Goal: Information Seeking & Learning: Learn about a topic

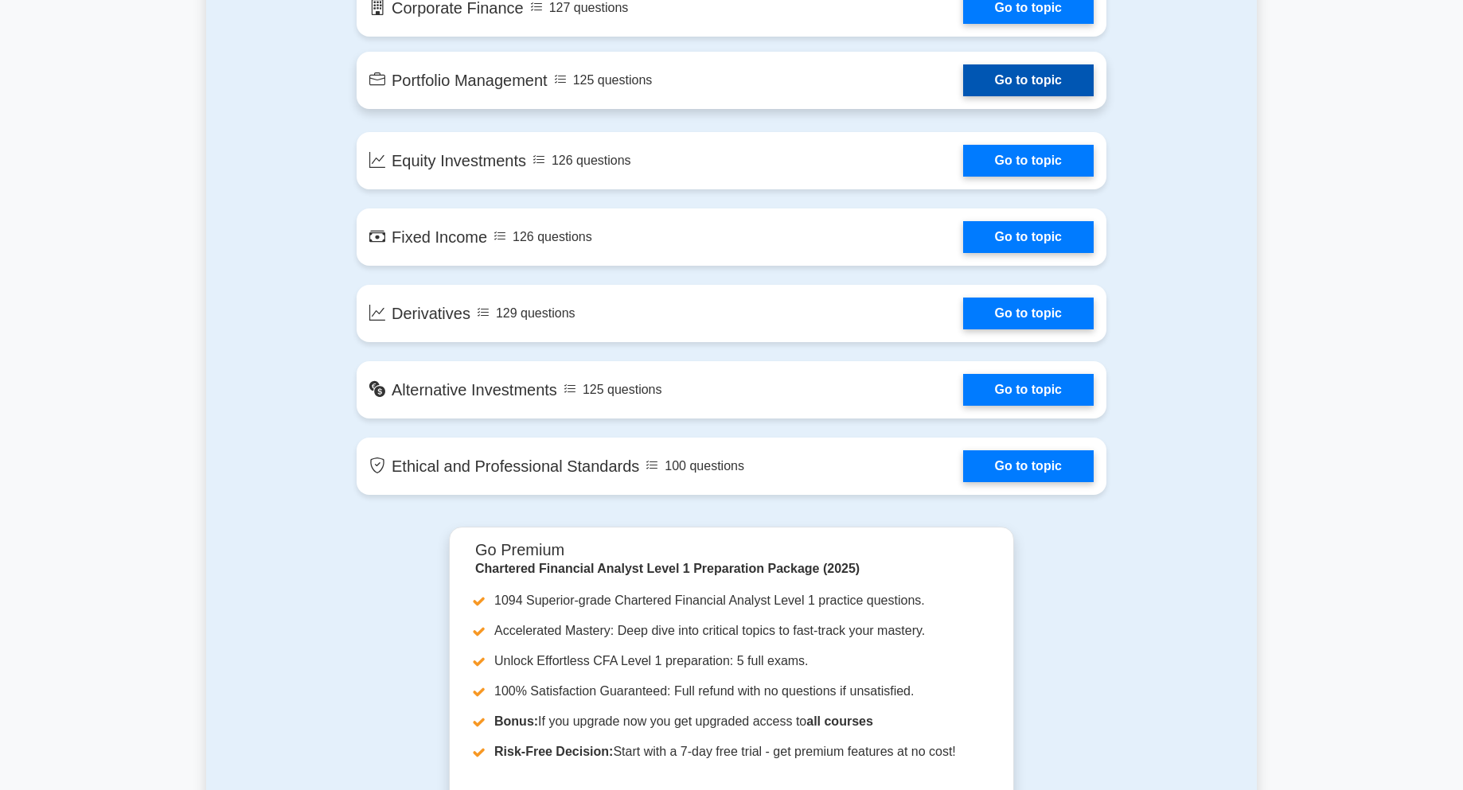
scroll to position [1194, 0]
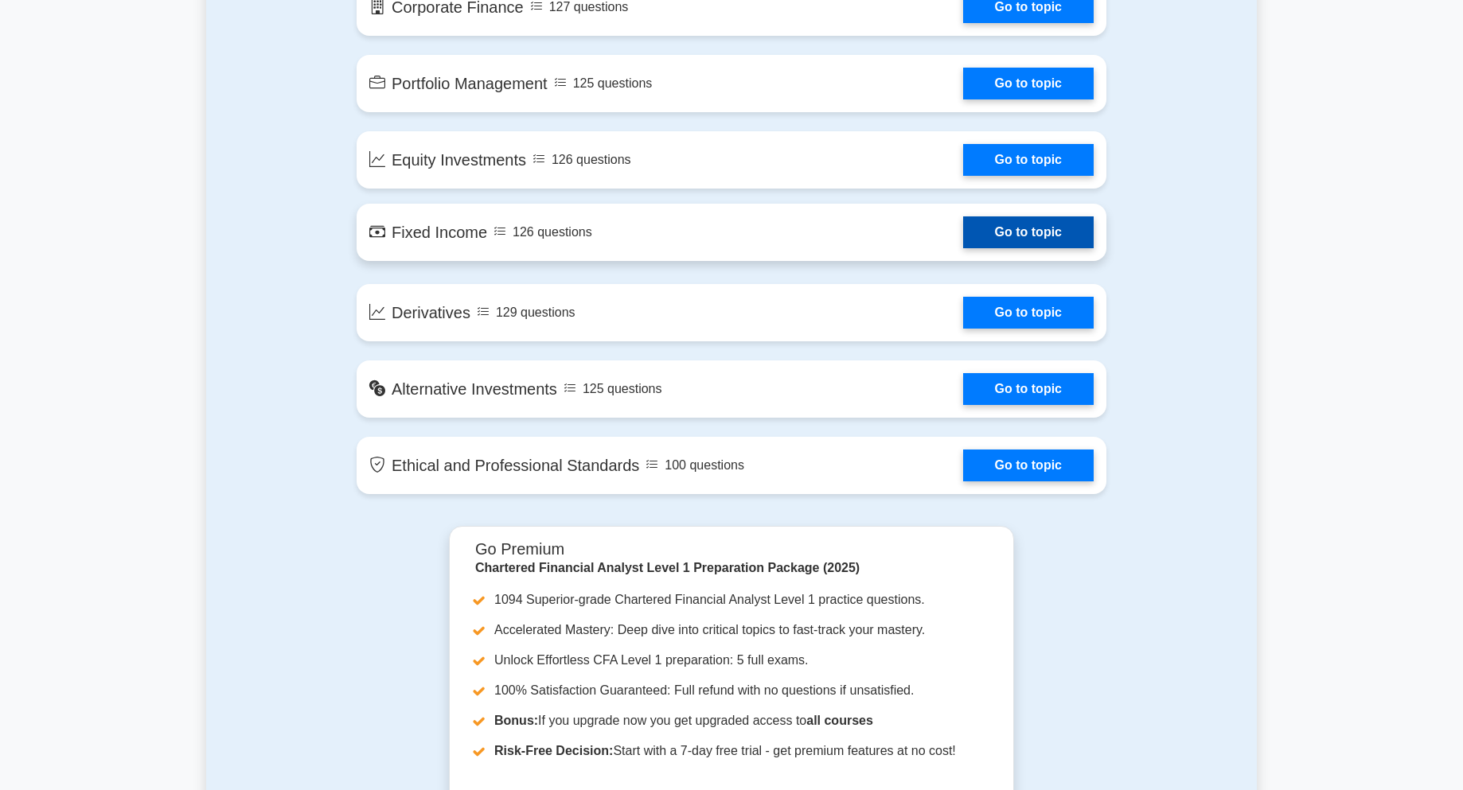
click at [1001, 228] on link "Go to topic" at bounding box center [1028, 232] width 131 height 32
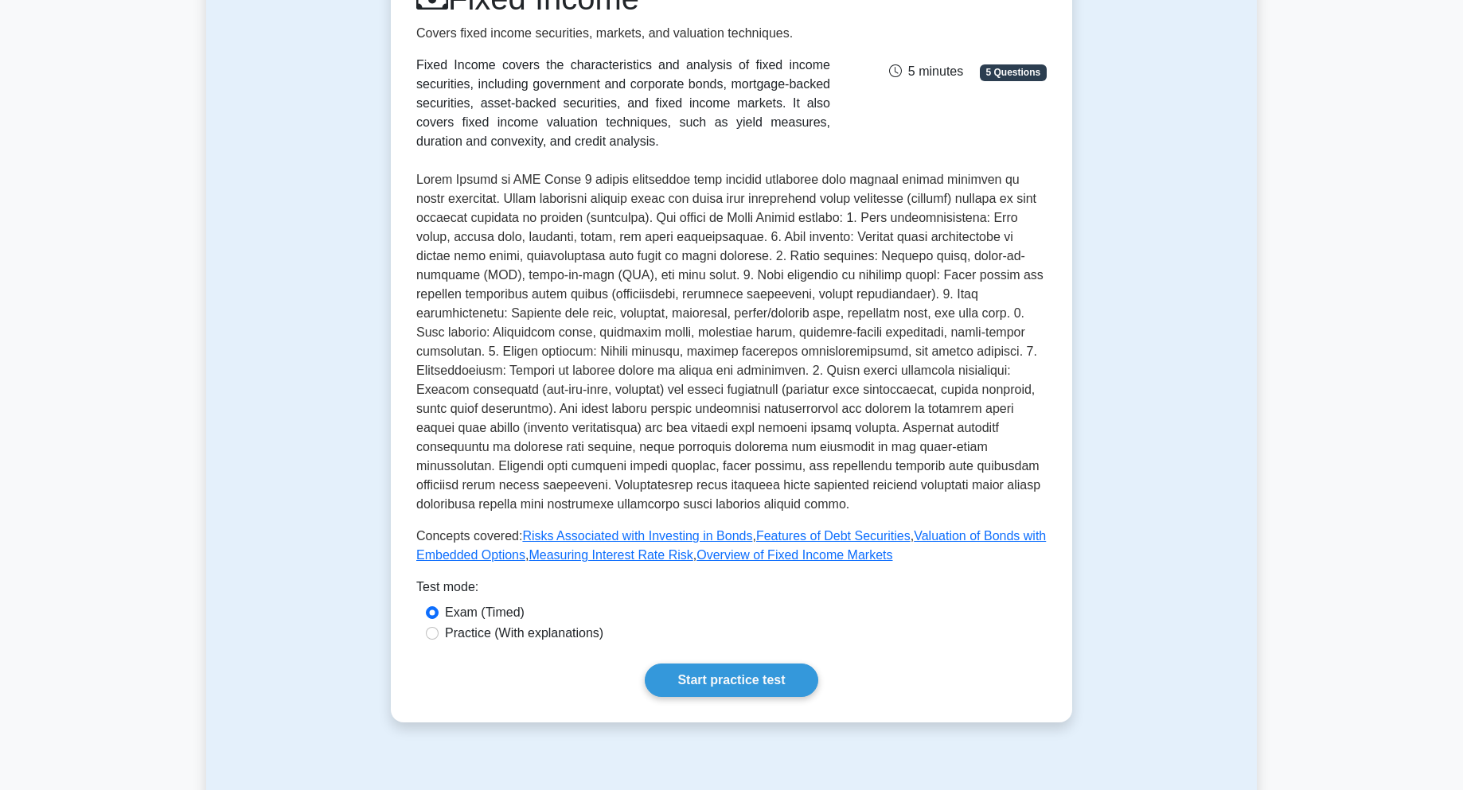
scroll to position [239, 0]
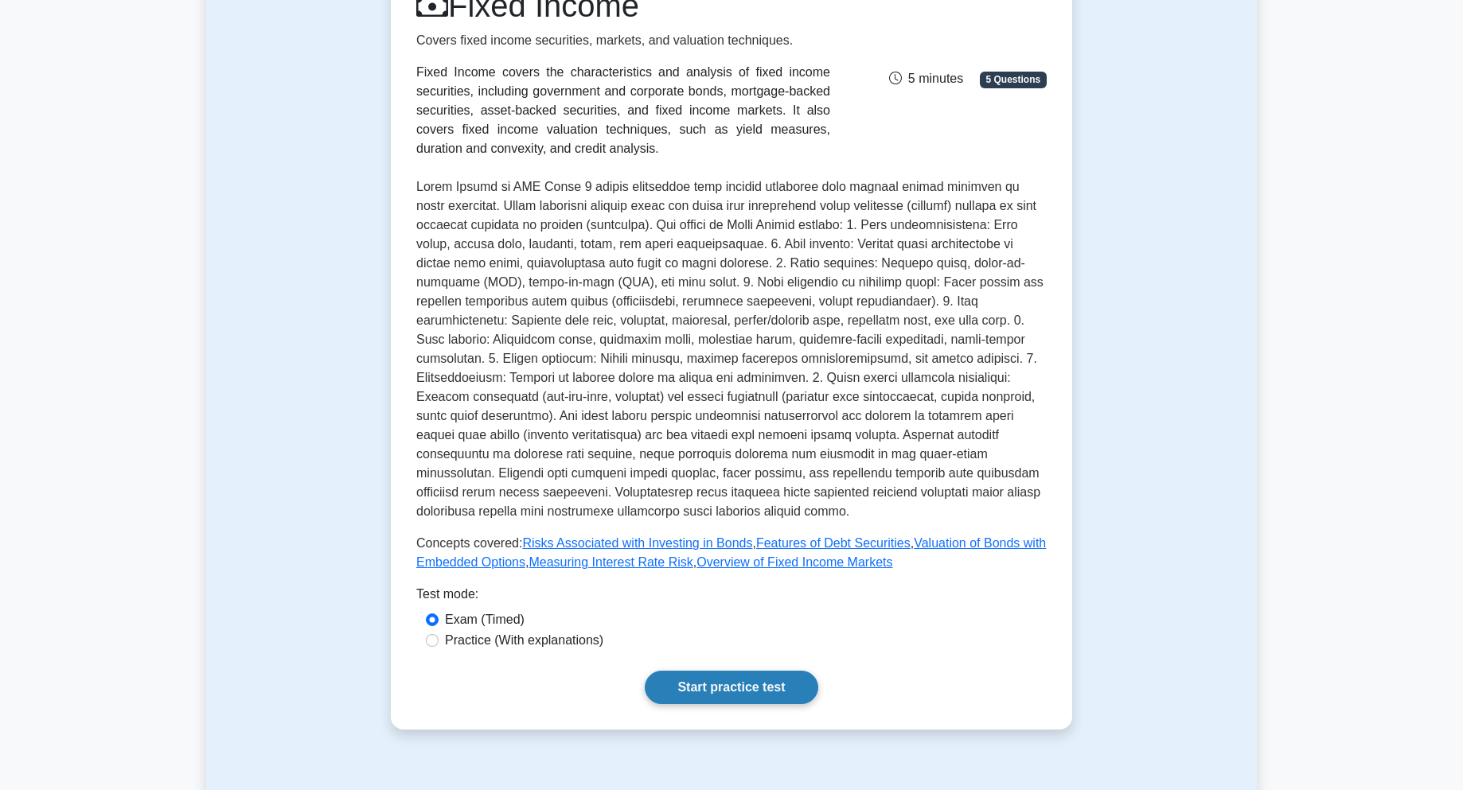
click at [709, 671] on link "Start practice test" at bounding box center [731, 687] width 173 height 33
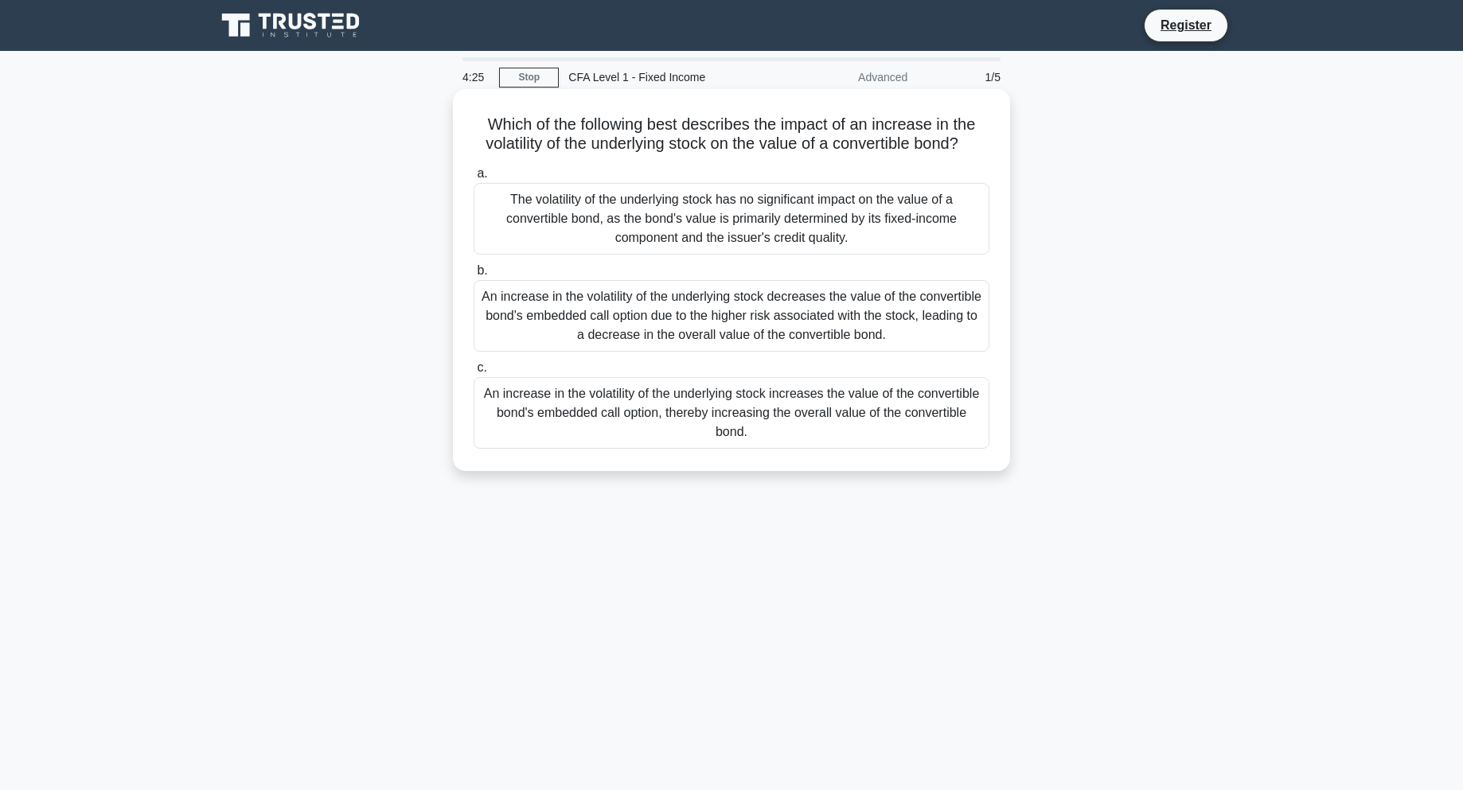
click at [801, 434] on div "An increase in the volatility of the underlying stock increases the value of th…" at bounding box center [732, 413] width 516 height 72
click at [474, 373] on input "c. An increase in the volatility of the underlying stock increases the value of…" at bounding box center [474, 368] width 0 height 10
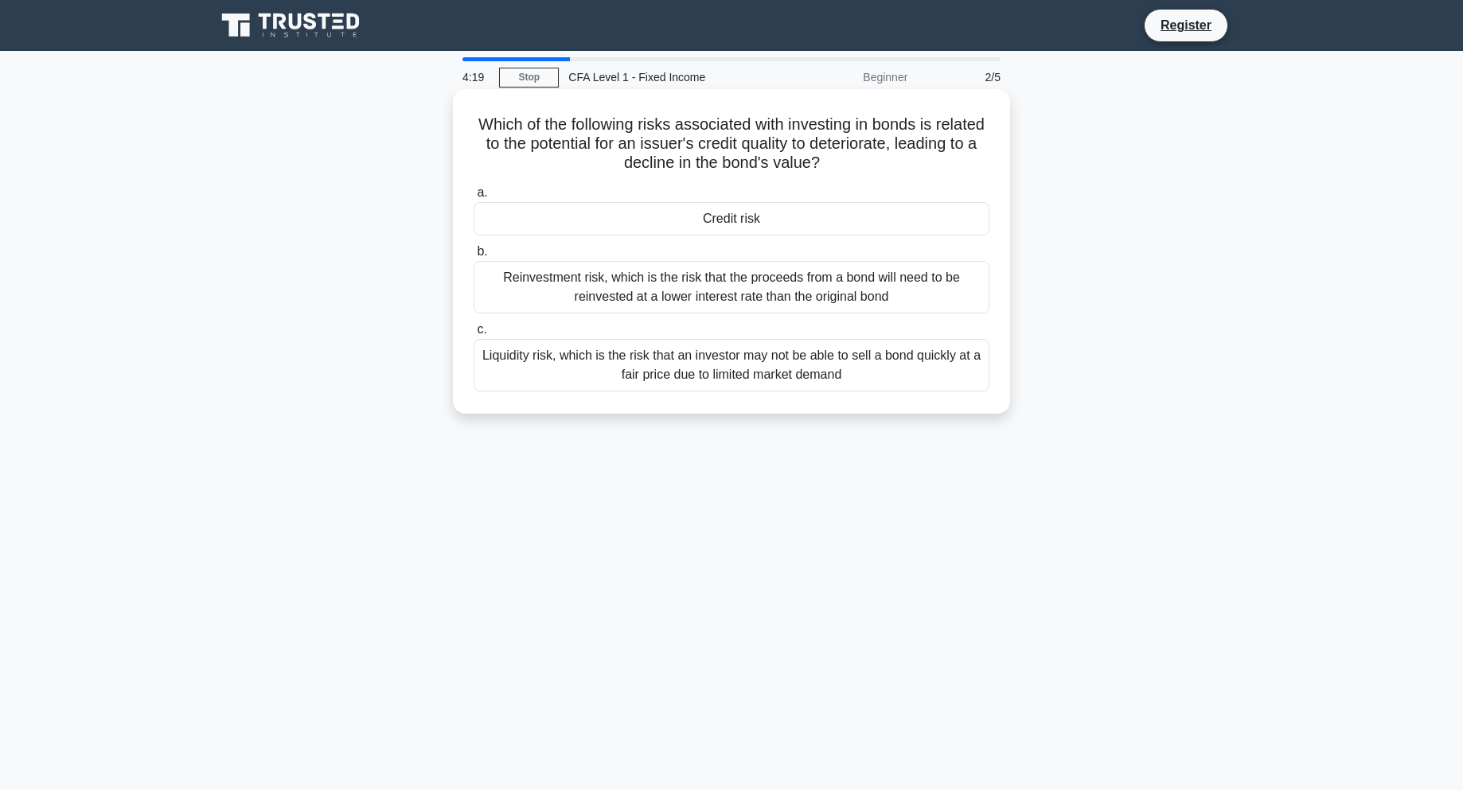
click at [835, 217] on div "Credit risk" at bounding box center [732, 218] width 516 height 33
click at [474, 198] on input "a. Credit risk" at bounding box center [474, 193] width 0 height 10
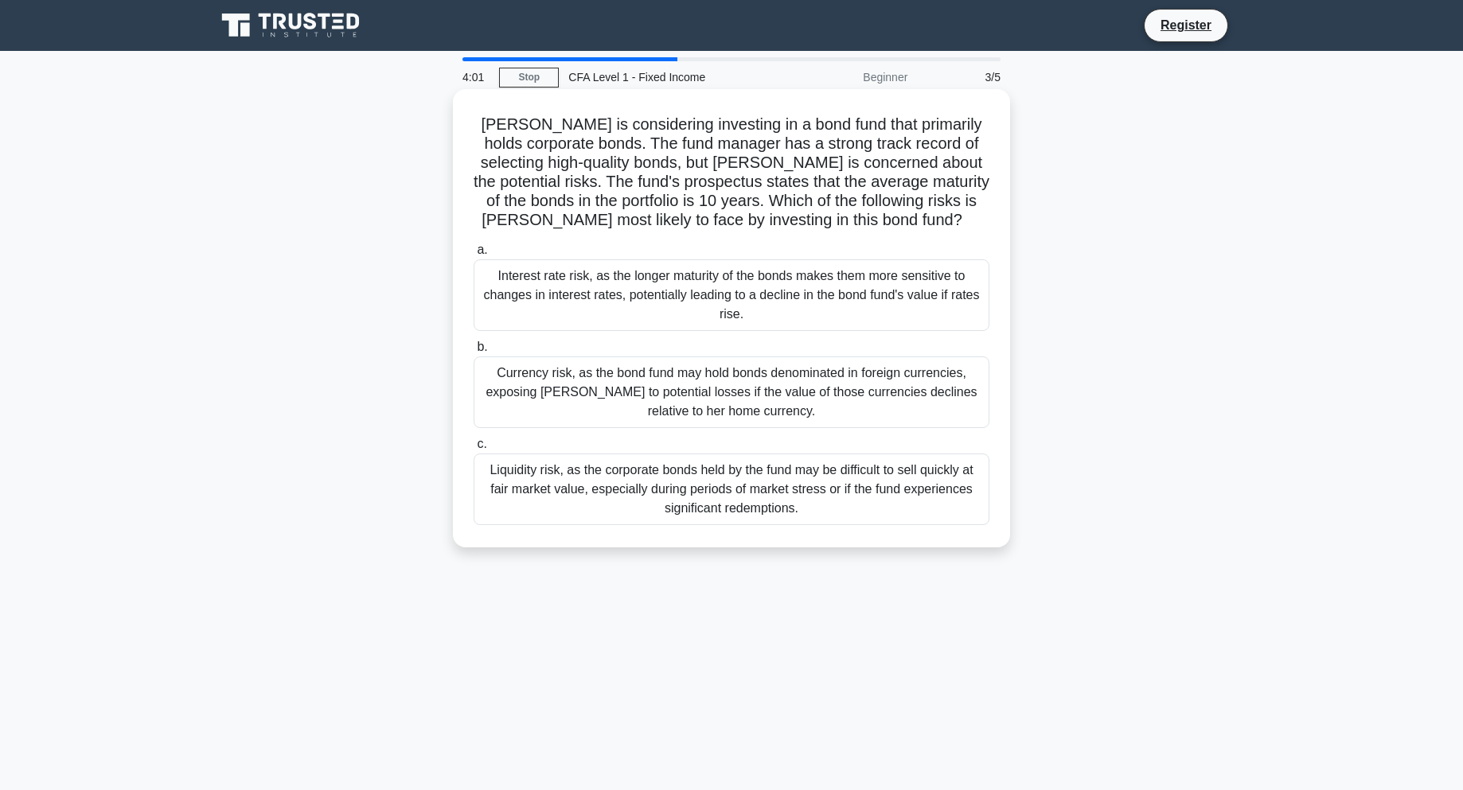
click at [929, 292] on div "Interest rate risk, as the longer maturity of the bonds makes them more sensiti…" at bounding box center [732, 295] width 516 height 72
click at [474, 255] on input "a. Interest rate risk, as the longer maturity of the bonds makes them more sens…" at bounding box center [474, 250] width 0 height 10
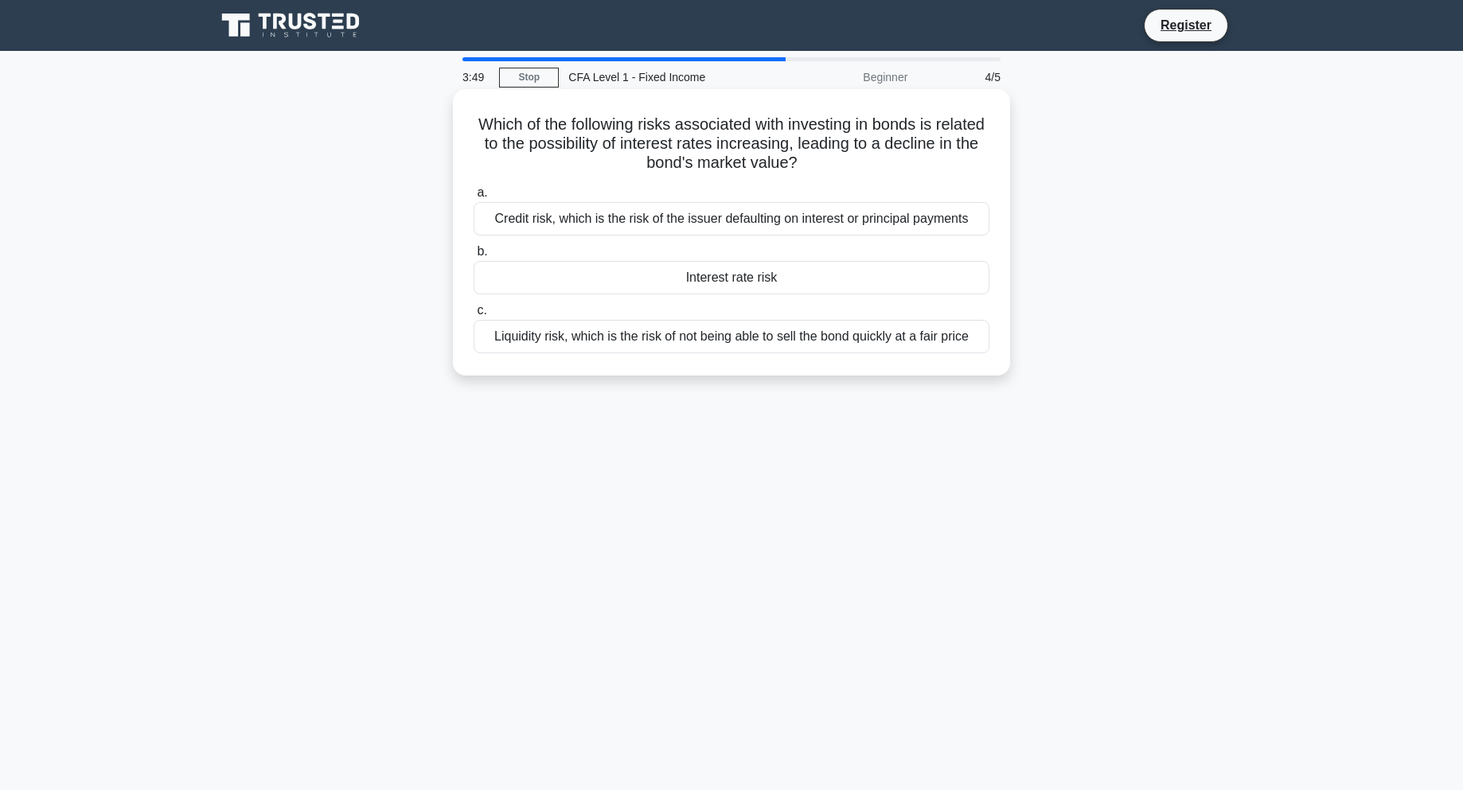
click at [848, 273] on div "Interest rate risk" at bounding box center [732, 277] width 516 height 33
click at [474, 257] on input "b. Interest rate risk" at bounding box center [474, 252] width 0 height 10
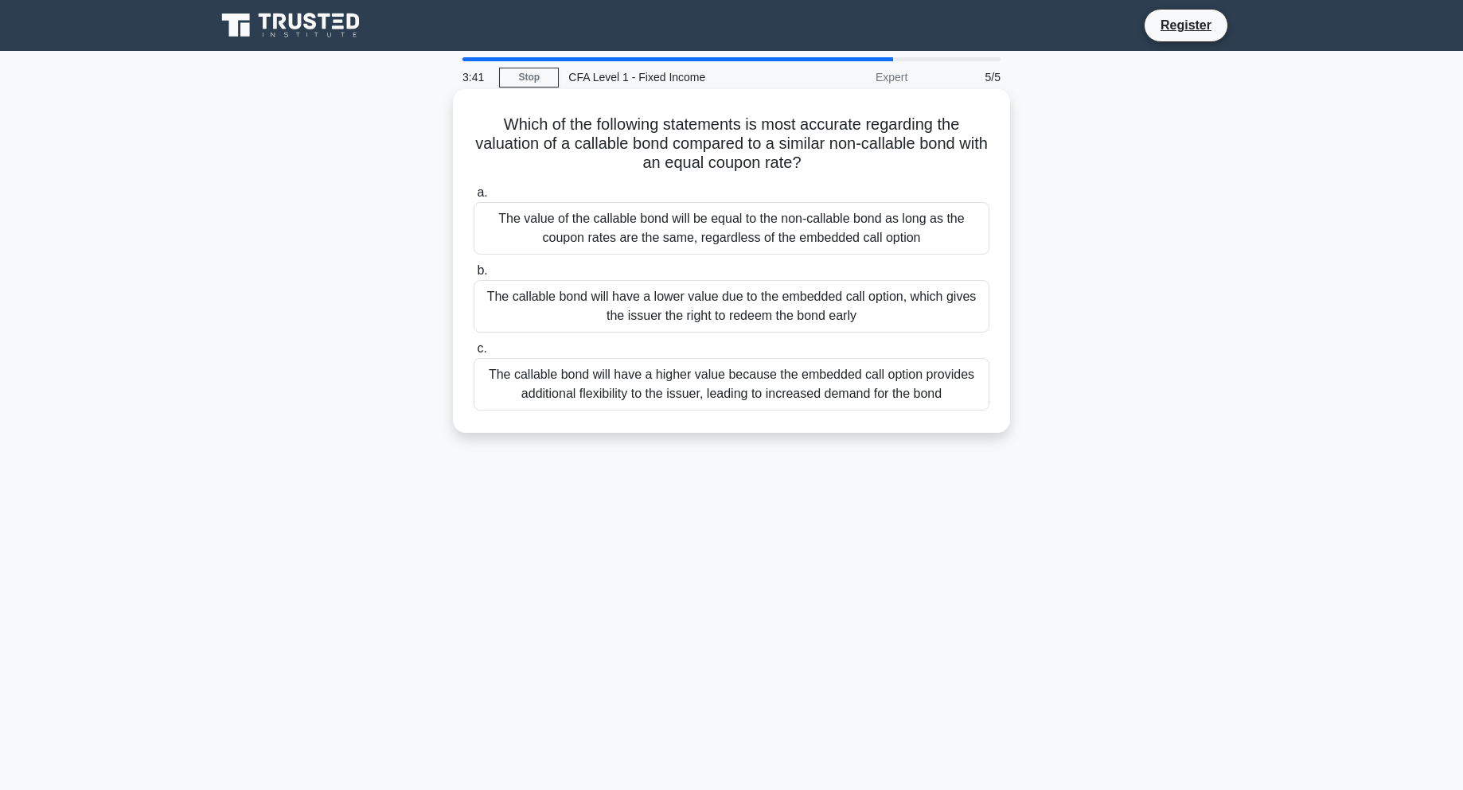
click at [618, 150] on h5 "Which of the following statements is most accurate regarding the valuation of a…" at bounding box center [731, 144] width 519 height 59
drag, startPoint x: 598, startPoint y: 149, endPoint x: 657, endPoint y: 150, distance: 58.9
click at [657, 150] on h5 "Which of the following statements is most accurate regarding the valuation of a…" at bounding box center [731, 144] width 519 height 59
click at [786, 157] on h5 "Which of the following statements is most accurate regarding the valuation of a…" at bounding box center [731, 144] width 519 height 59
click at [889, 294] on div "The callable bond will have a lower value due to the embedded call option, whic…" at bounding box center [732, 306] width 516 height 53
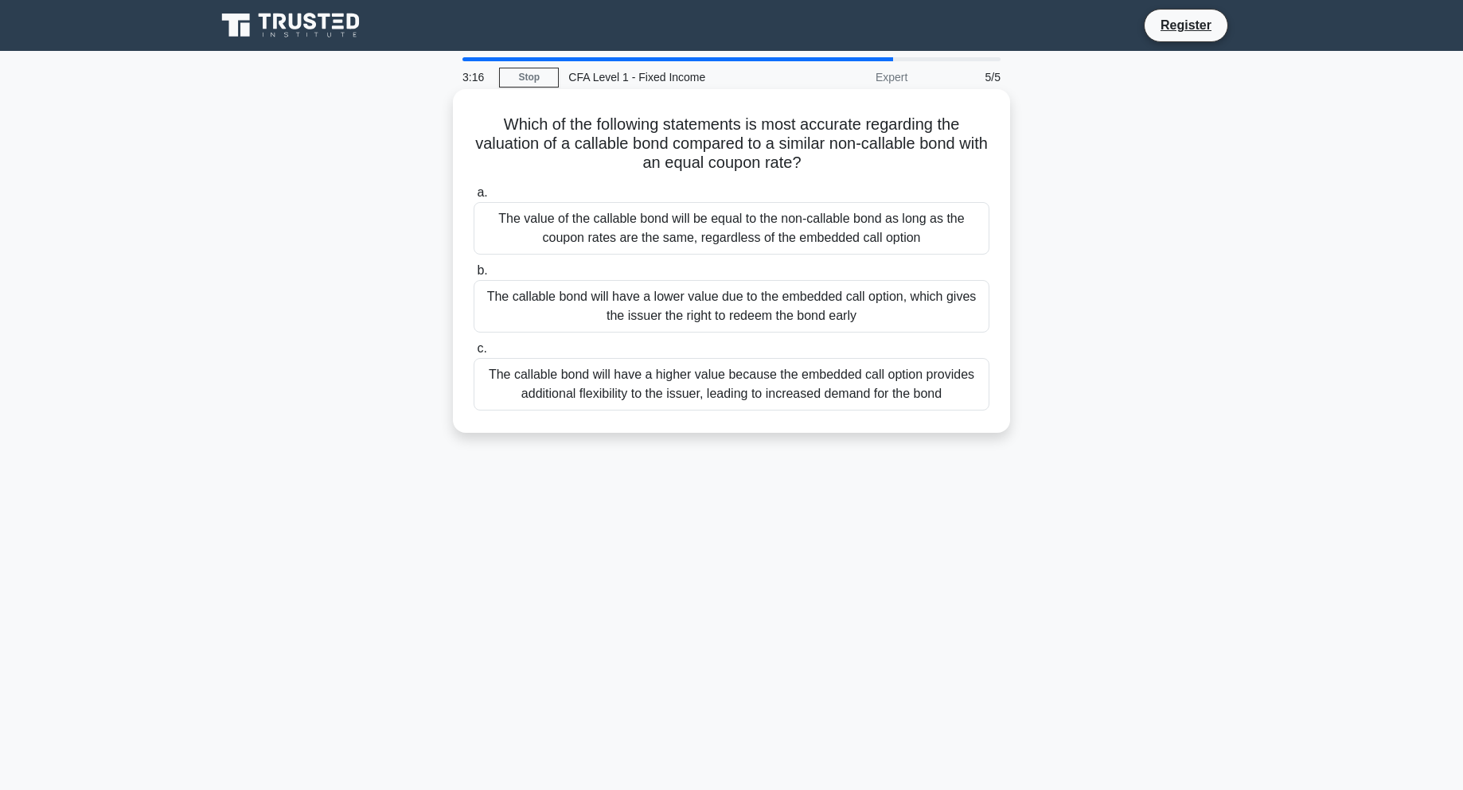
click at [474, 276] on input "b. The callable bond will have a lower value due to the embedded call option, w…" at bounding box center [474, 271] width 0 height 10
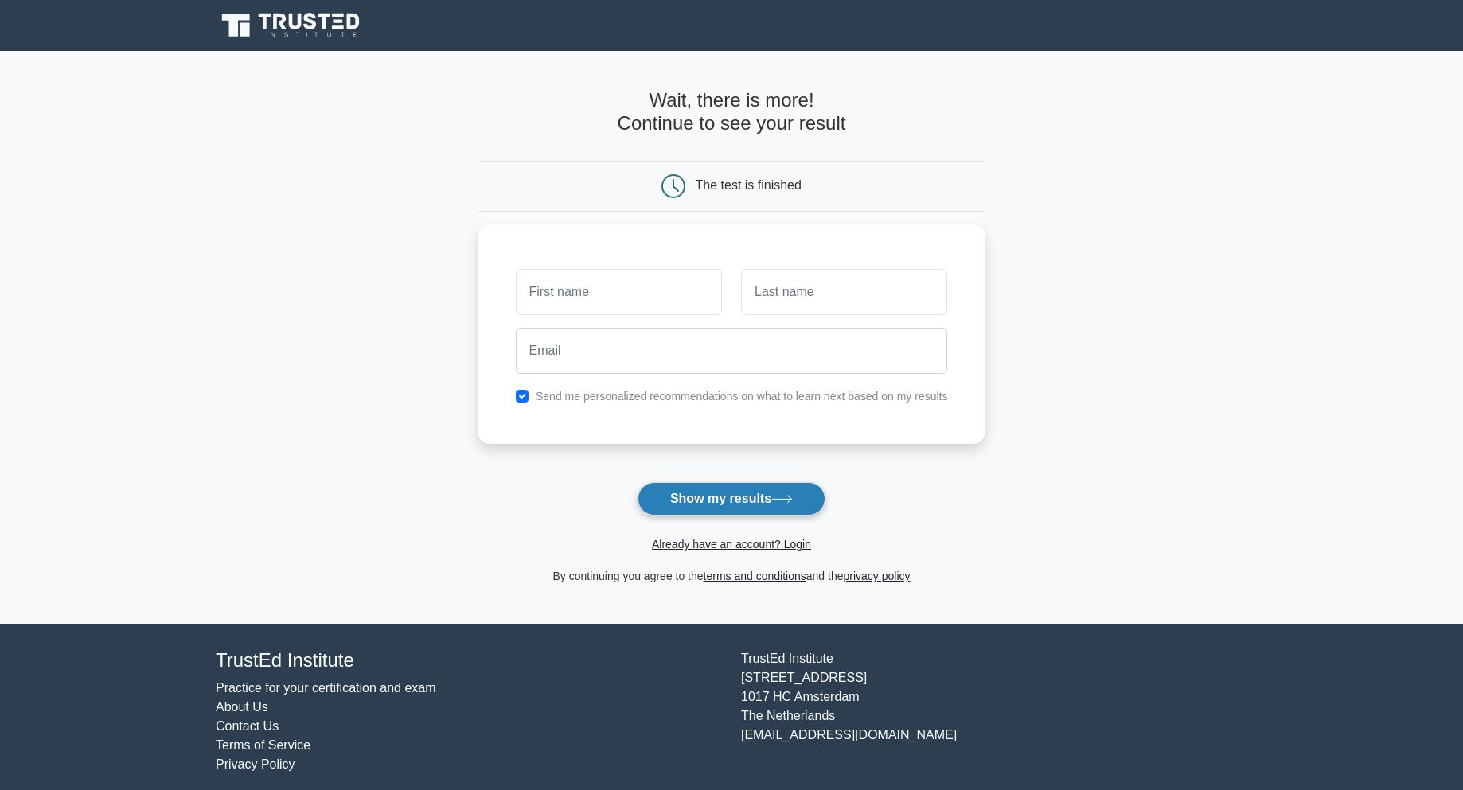
click at [768, 502] on button "Show my results" at bounding box center [731, 498] width 188 height 33
click at [750, 541] on link "Already have an account? Login" at bounding box center [731, 544] width 159 height 13
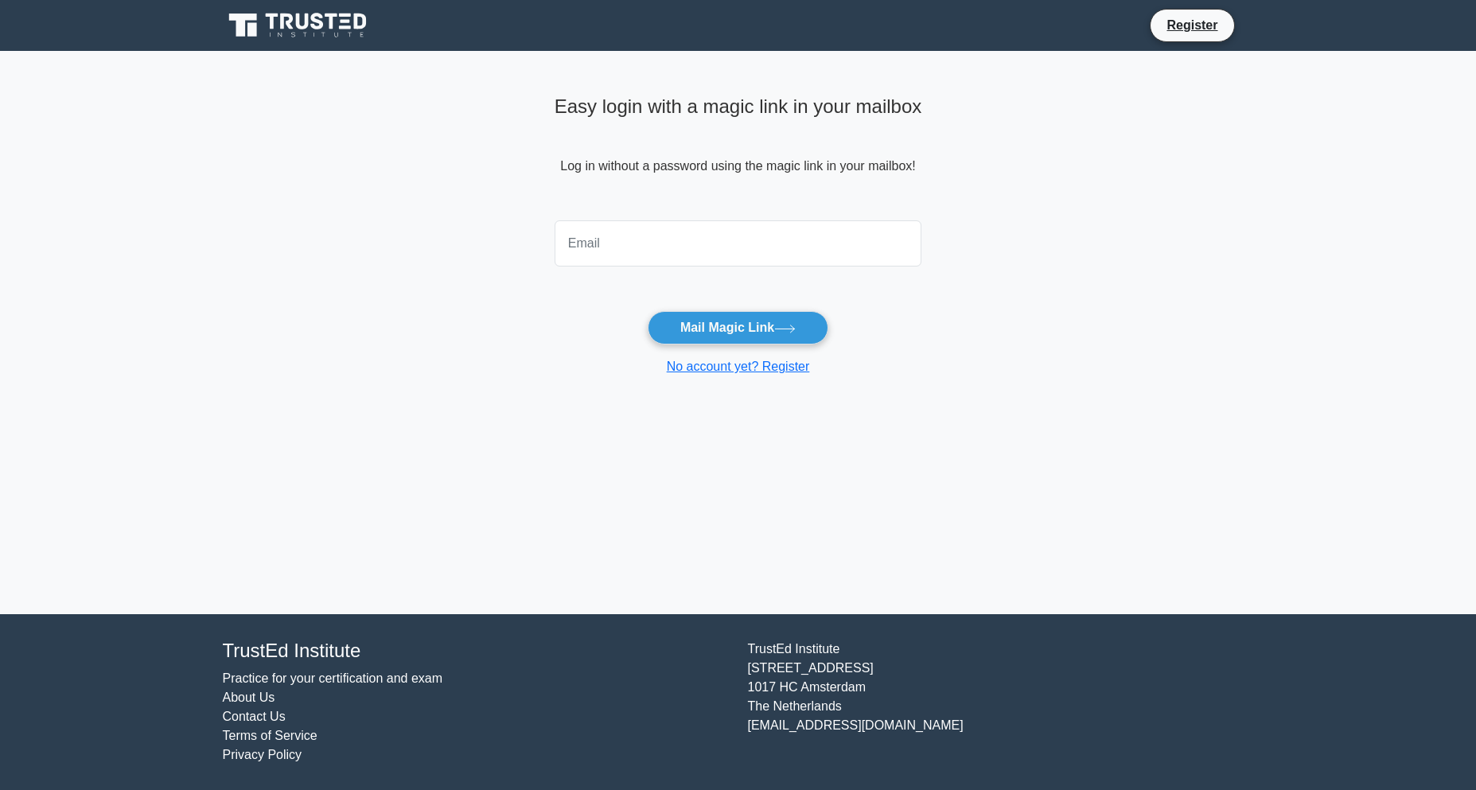
click at [735, 243] on input "email" at bounding box center [739, 243] width 368 height 46
type input "[EMAIL_ADDRESS][DOMAIN_NAME]"
click at [973, 326] on main "Easy login with a magic link in your mailbox Log in without a password using th…" at bounding box center [738, 332] width 1476 height 563
drag, startPoint x: 984, startPoint y: 305, endPoint x: 993, endPoint y: 298, distance: 10.8
